Goal: Contribute content

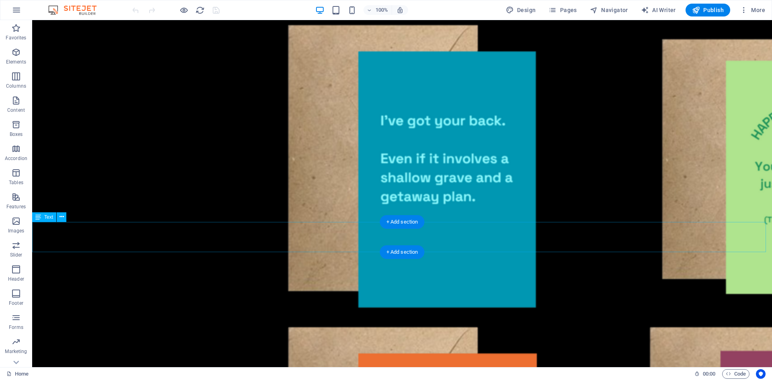
scroll to position [483, 0]
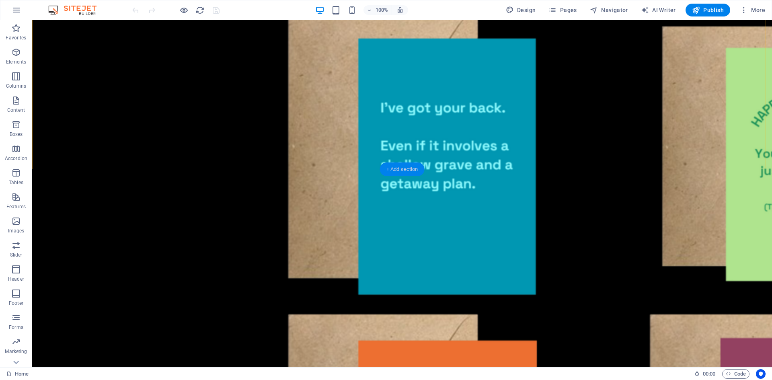
click at [406, 170] on div "+ Add section" at bounding box center [402, 169] width 45 height 14
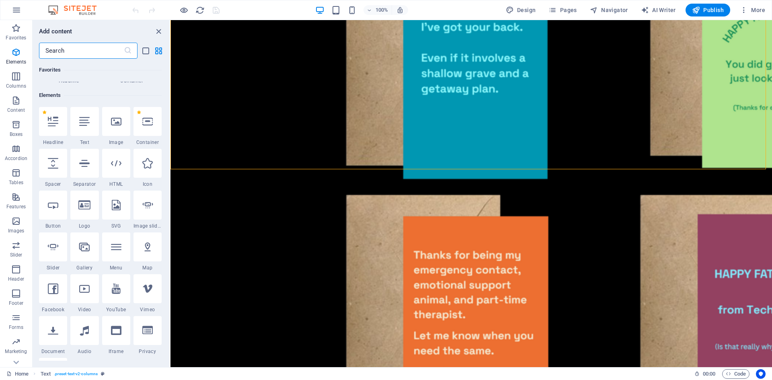
scroll to position [0, 0]
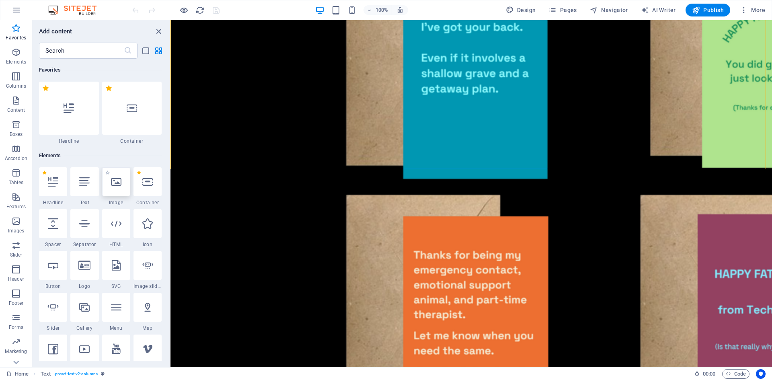
click at [116, 179] on icon at bounding box center [116, 182] width 10 height 10
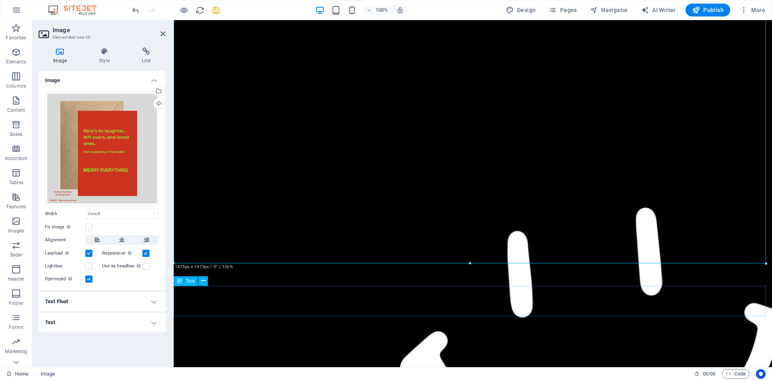
scroll to position [981, 0]
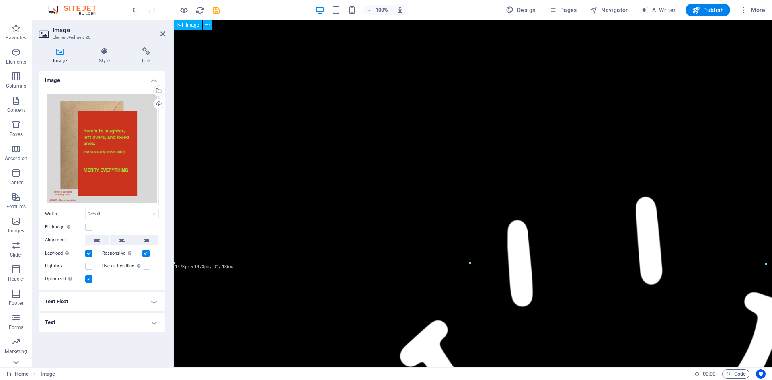
click at [206, 24] on icon at bounding box center [208, 25] width 4 height 8
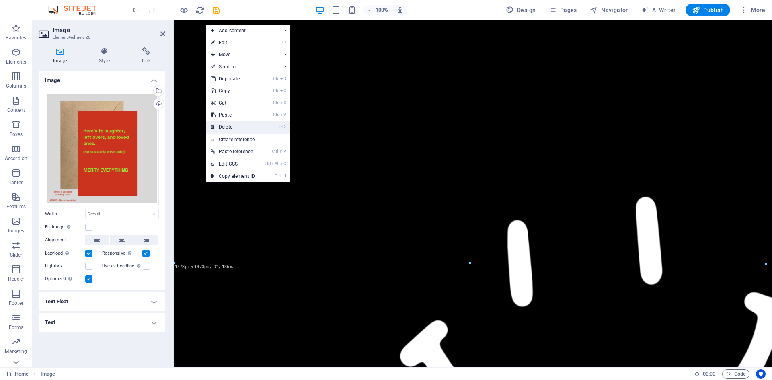
click at [216, 129] on link "⌦ Delete" at bounding box center [233, 127] width 54 height 12
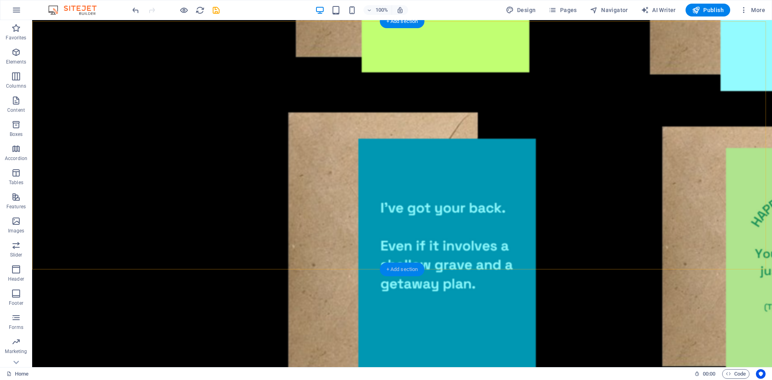
click at [393, 270] on div "+ Add section" at bounding box center [402, 270] width 45 height 14
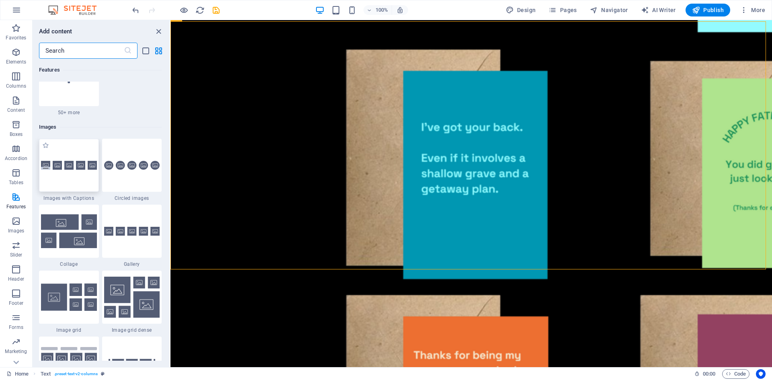
scroll to position [4022, 0]
click at [139, 240] on div at bounding box center [132, 230] width 60 height 53
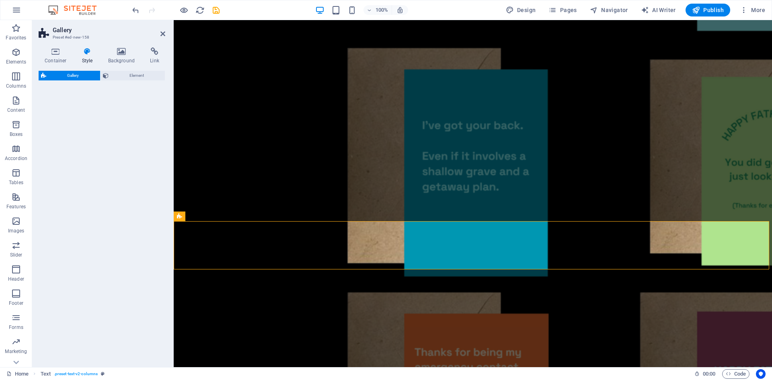
select select "rem"
select select "preset-gallery-v3-default"
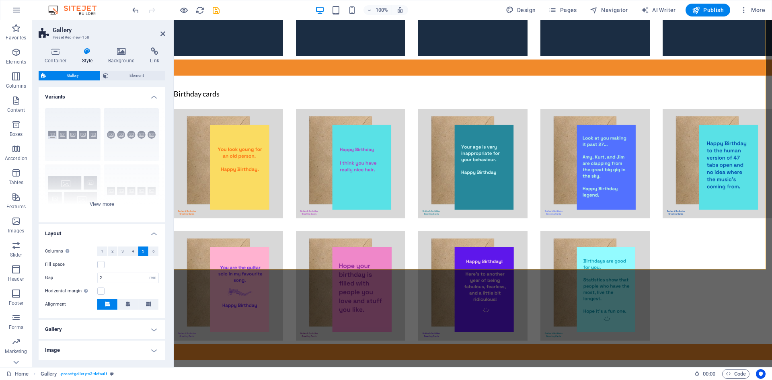
scroll to position [491, 0]
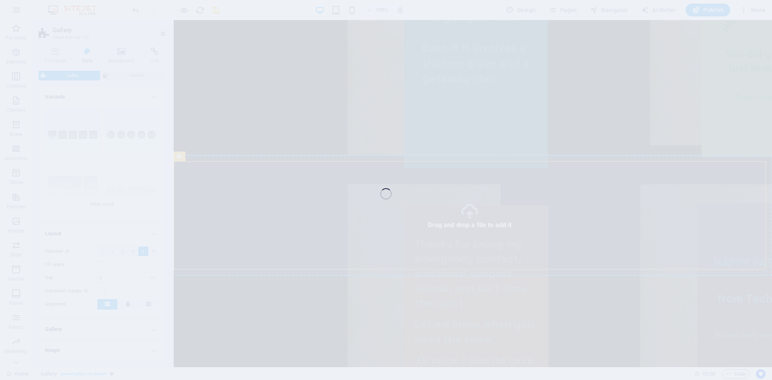
select select "4"
select select "px"
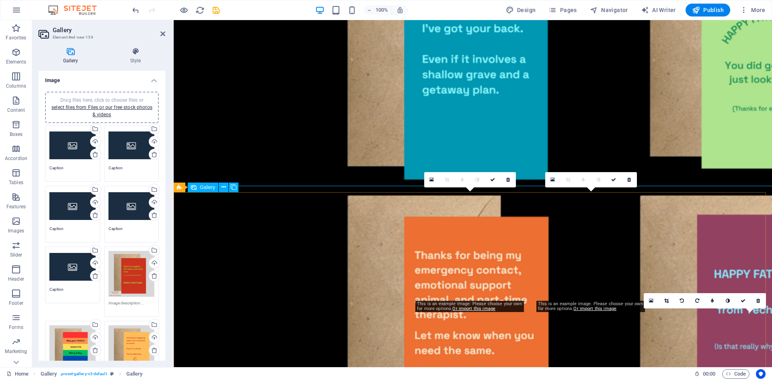
scroll to position [460, 0]
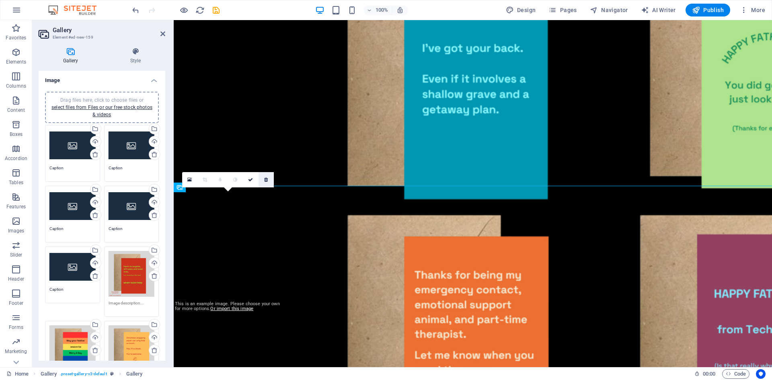
click at [267, 180] on icon at bounding box center [266, 179] width 4 height 5
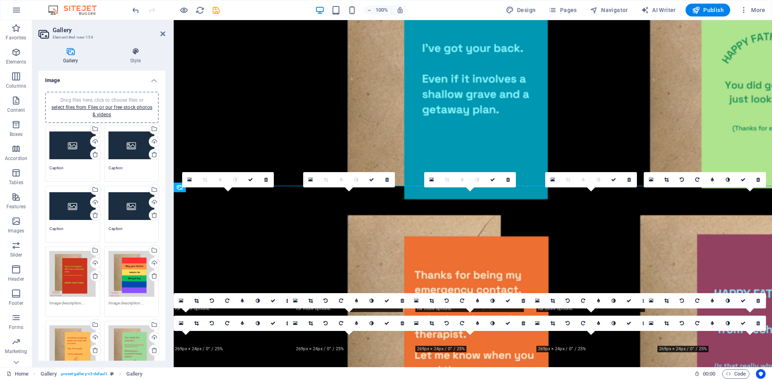
click at [267, 180] on icon at bounding box center [266, 179] width 4 height 5
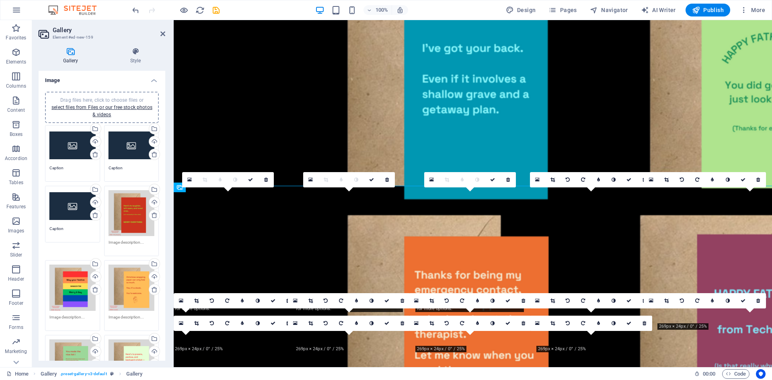
click at [267, 180] on icon at bounding box center [266, 179] width 4 height 5
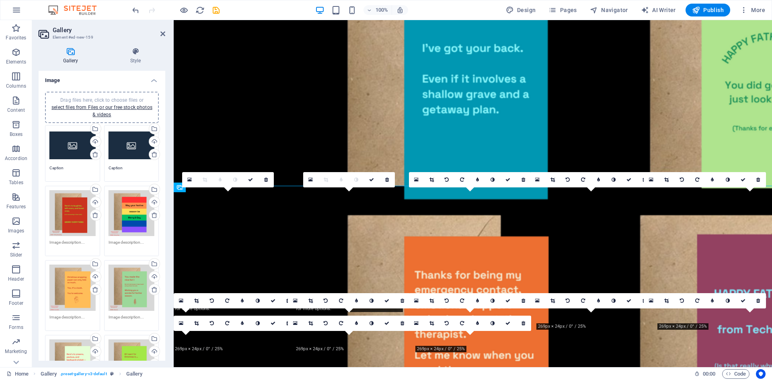
click at [267, 180] on icon at bounding box center [266, 179] width 4 height 5
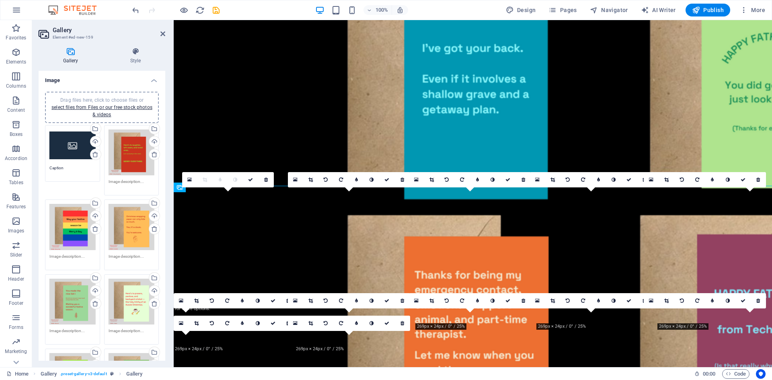
click at [267, 180] on icon at bounding box center [266, 179] width 4 height 5
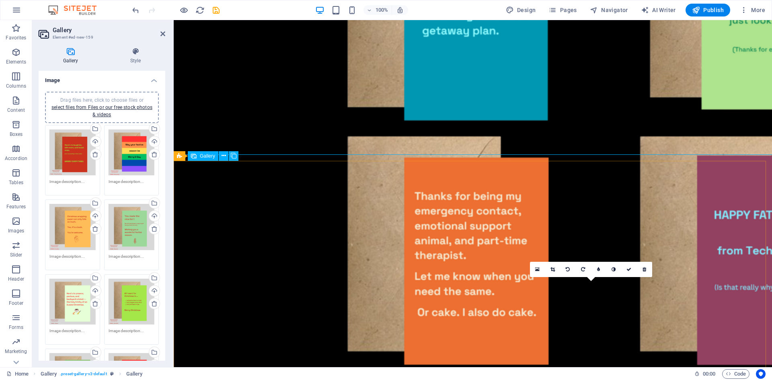
scroll to position [540, 0]
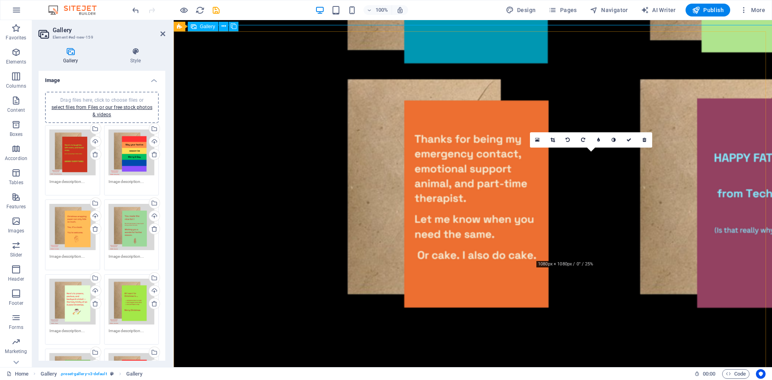
scroll to position [621, 0]
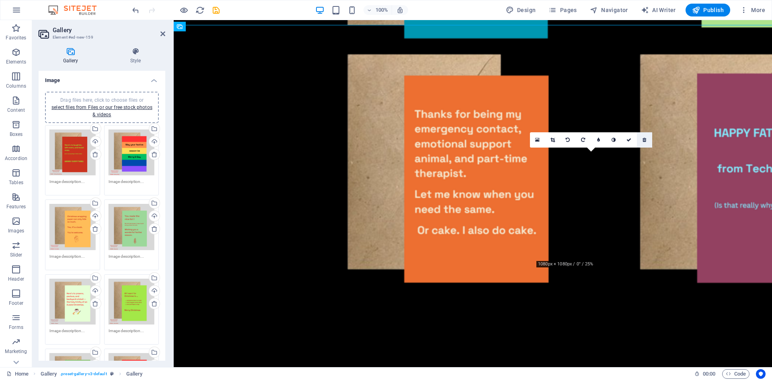
click at [643, 141] on icon at bounding box center [645, 140] width 4 height 5
